Goal: Communication & Community: Answer question/provide support

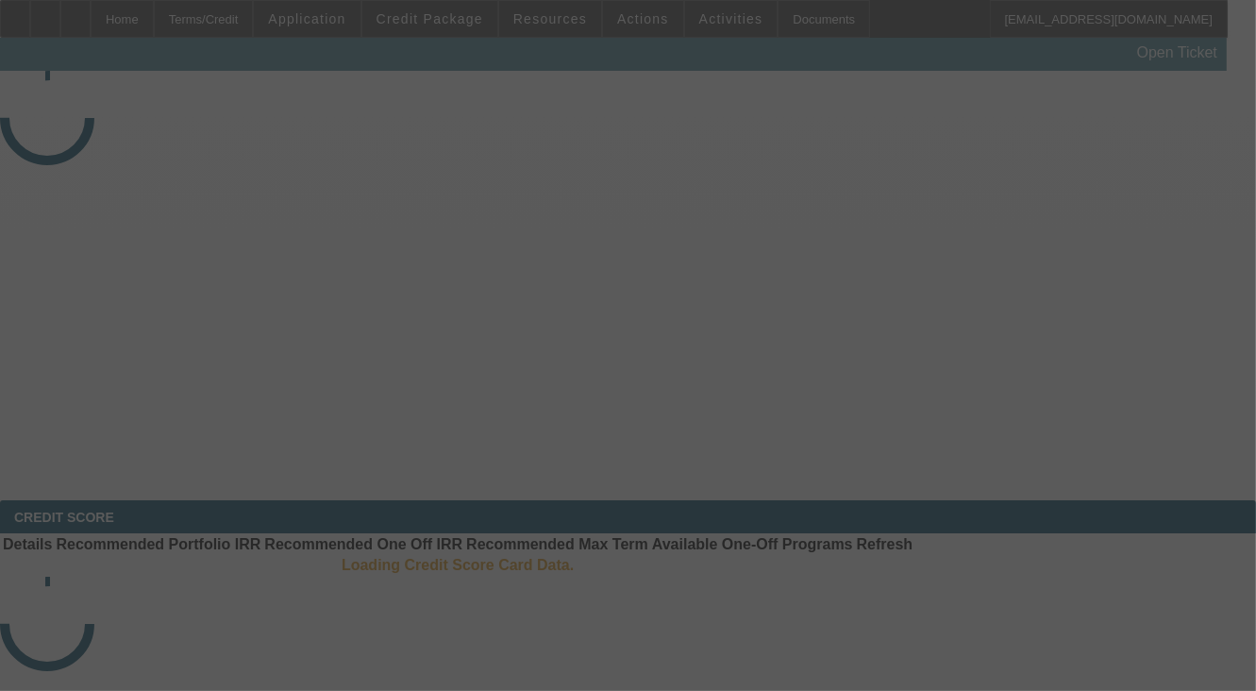
click at [1054, 346] on div at bounding box center [628, 345] width 1256 height 691
click at [1139, 273] on div at bounding box center [628, 345] width 1256 height 691
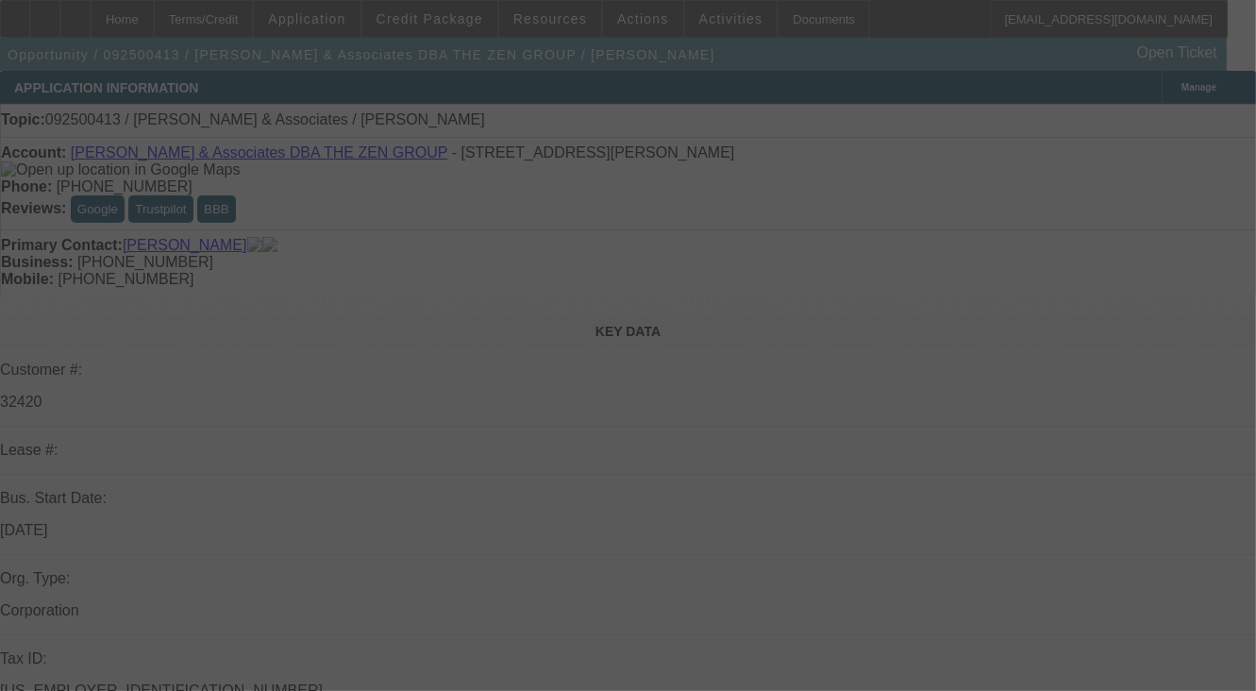
click at [1139, 273] on div at bounding box center [628, 345] width 1256 height 691
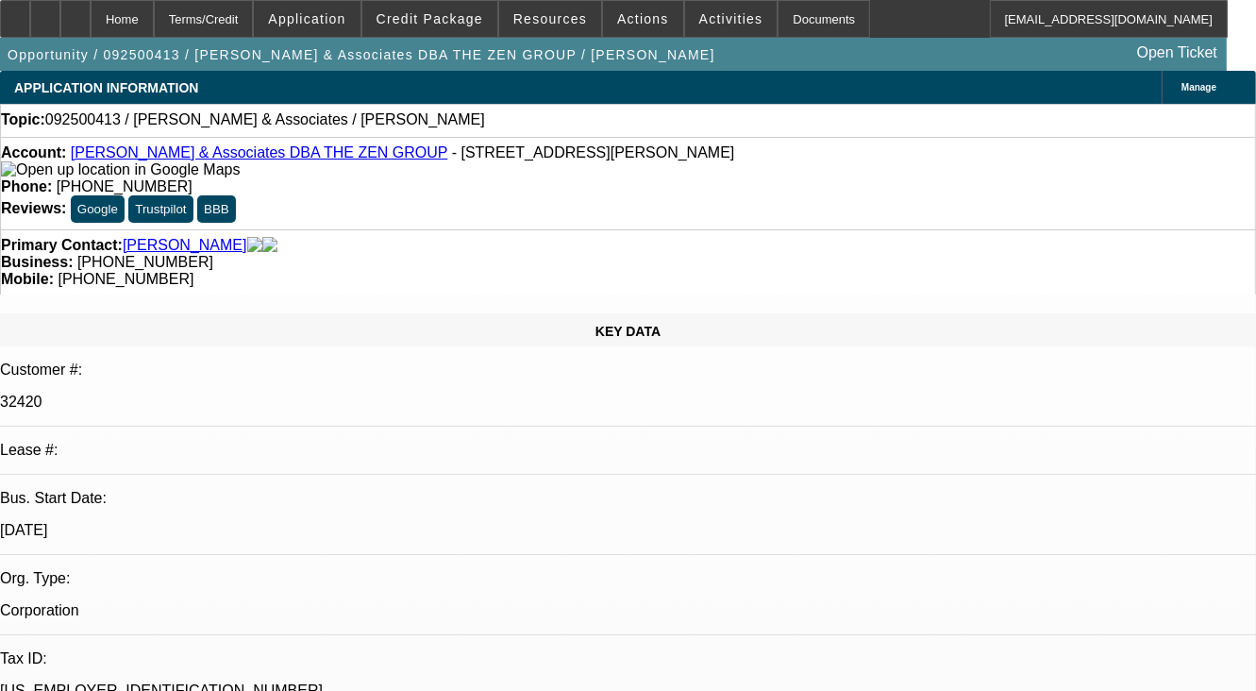
select select "0"
select select "2"
select select "0.1"
select select "1"
select select "2"
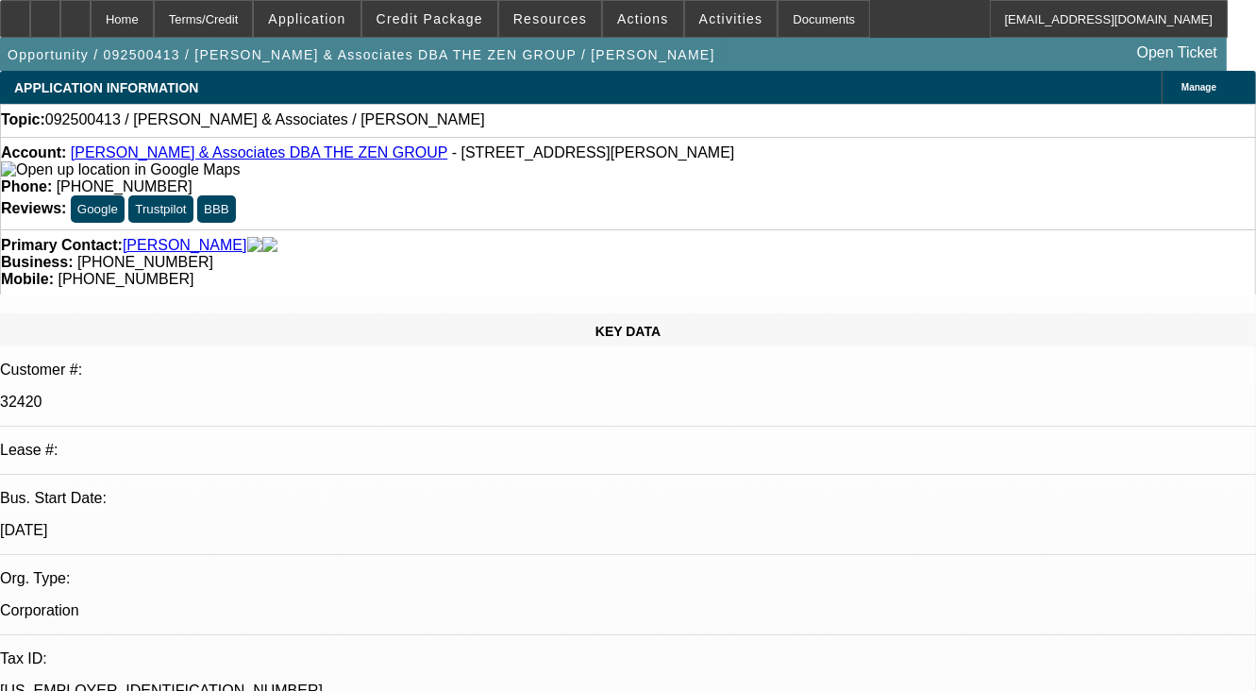
select select "4"
radio input "true"
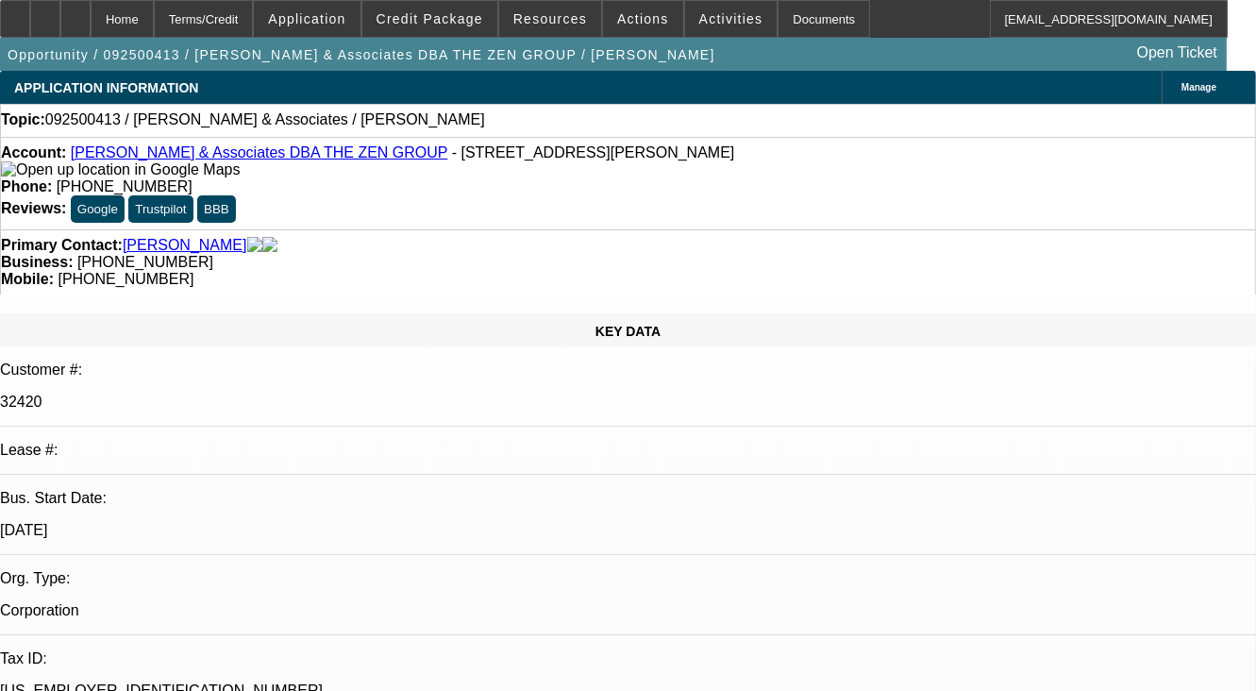
type textarea "DISC DEAL, NO PMT HISTORY"
radio input "true"
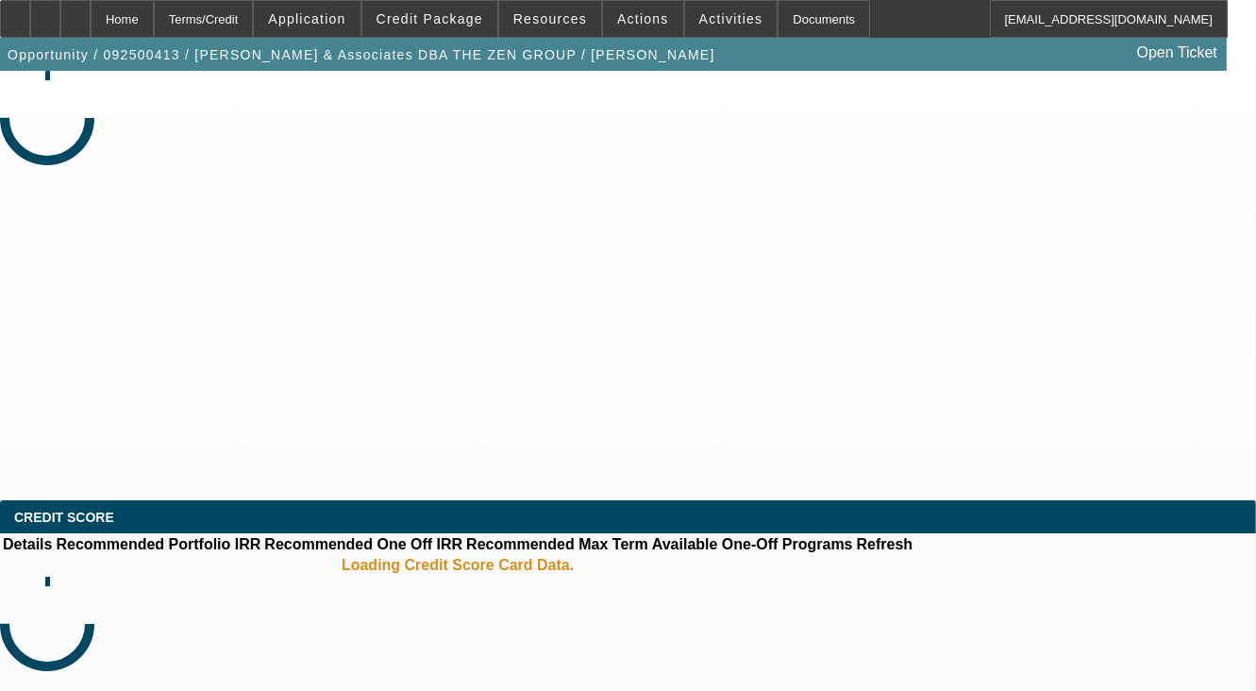
select select "0"
select select "2"
select select "0.1"
select select "1"
select select "2"
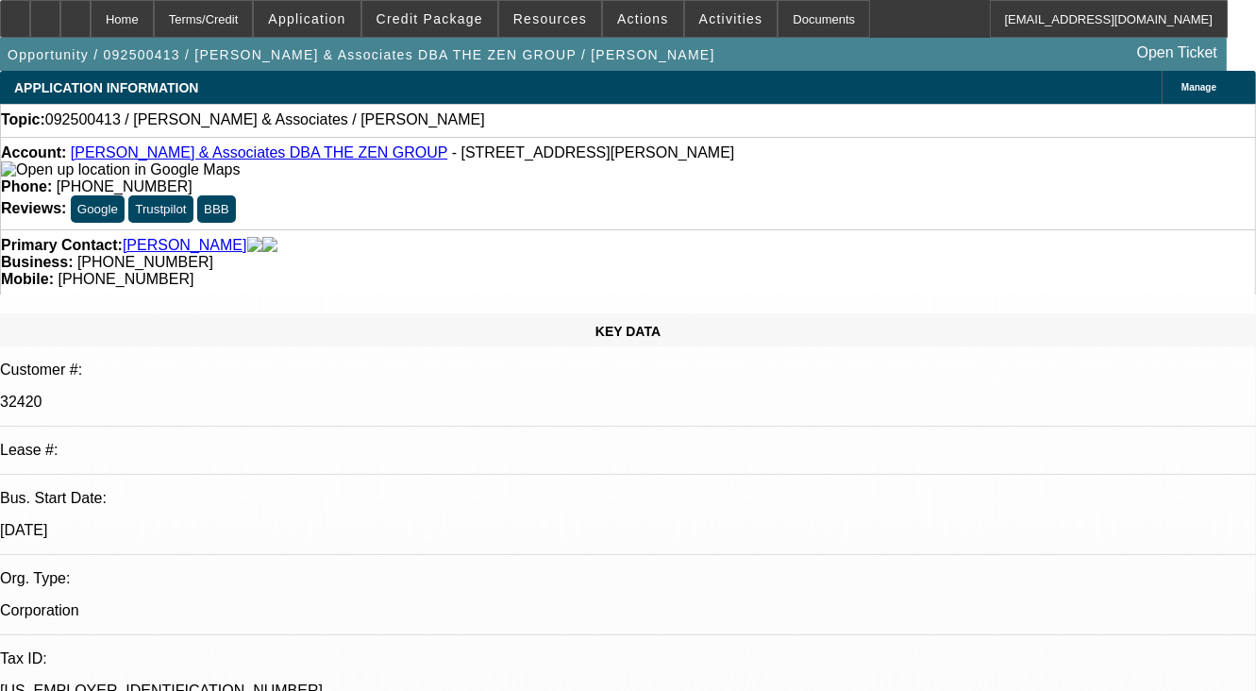
select select "4"
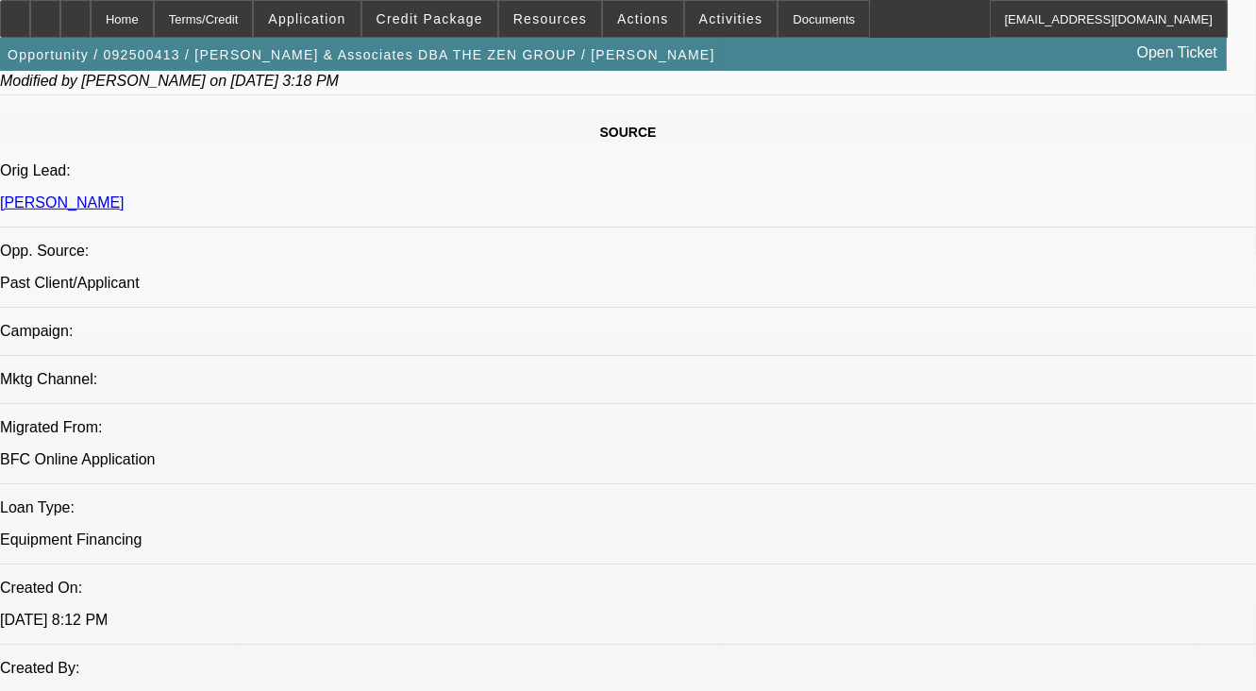
scroll to position [1132, 0]
